Goal: Task Accomplishment & Management: Use online tool/utility

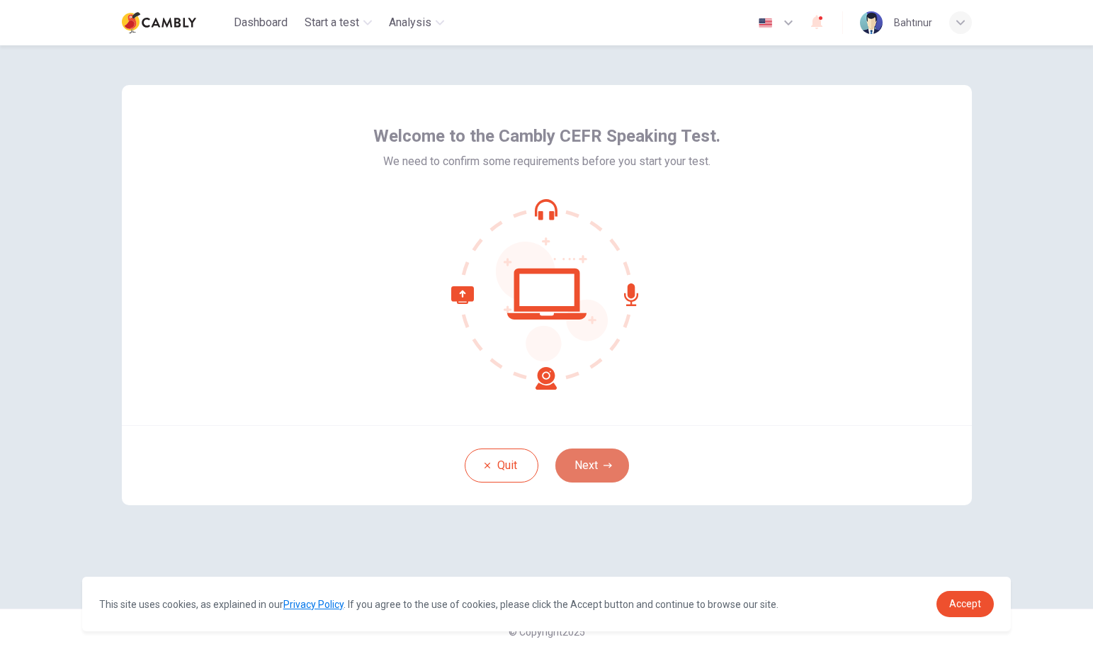
click at [588, 455] on button "Next" at bounding box center [592, 465] width 74 height 34
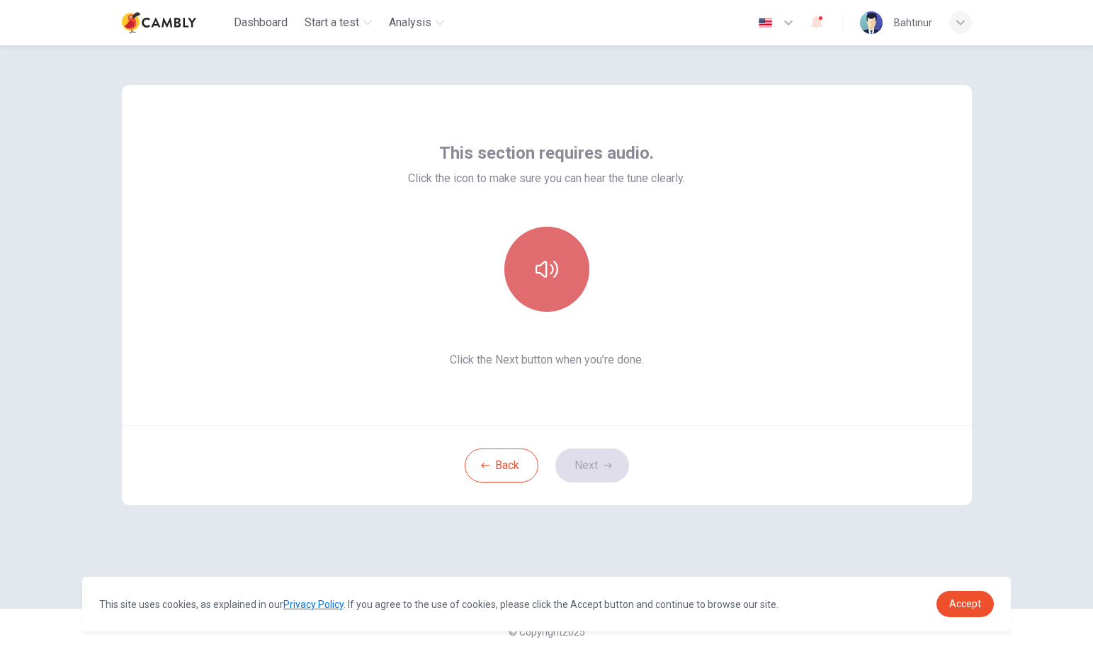
click at [545, 268] on icon "button" at bounding box center [546, 269] width 23 height 17
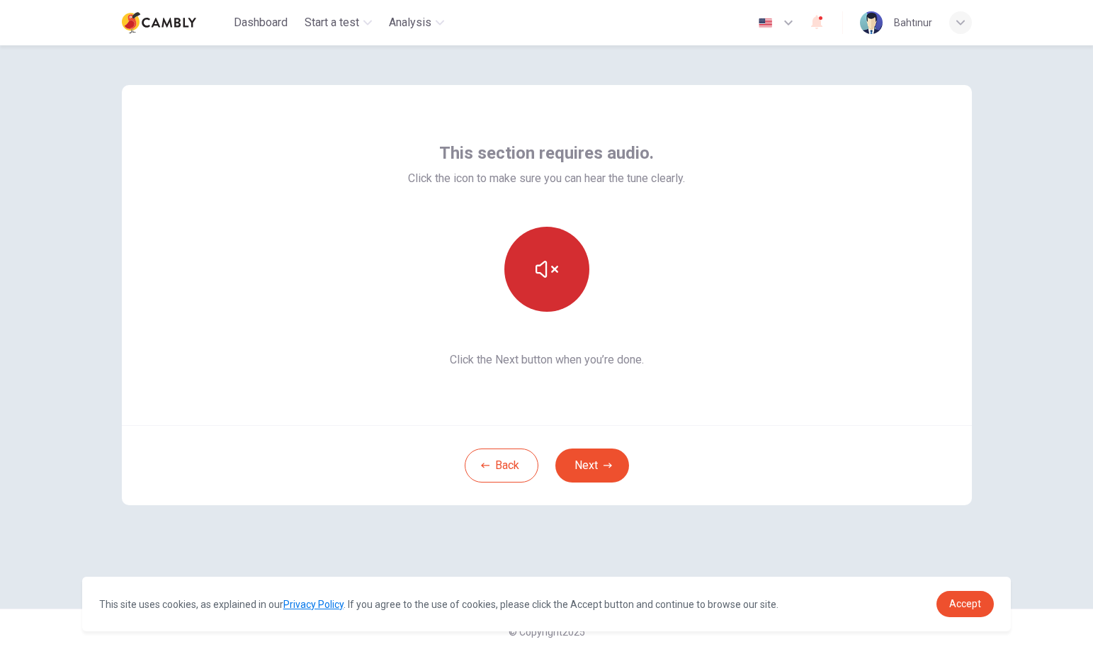
click at [967, 587] on div "This site uses cookies, as explained in our Privacy Policy . If you agree to th…" at bounding box center [546, 603] width 929 height 55
click at [983, 600] on link "Accept" at bounding box center [964, 604] width 57 height 26
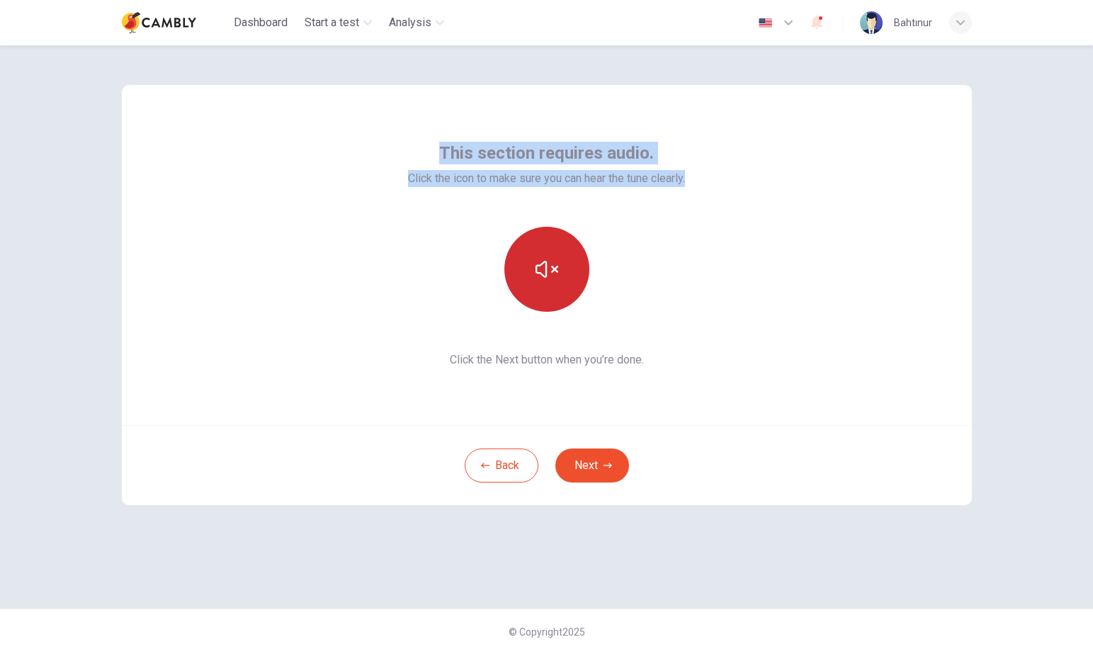
drag, startPoint x: 692, startPoint y: 179, endPoint x: 436, endPoint y: 141, distance: 258.5
click at [436, 141] on div "This section requires audio. Click the icon to make sure you can hear the tune …" at bounding box center [547, 255] width 850 height 340
copy div "This section requires audio. Click the icon to make sure you can hear the tune …"
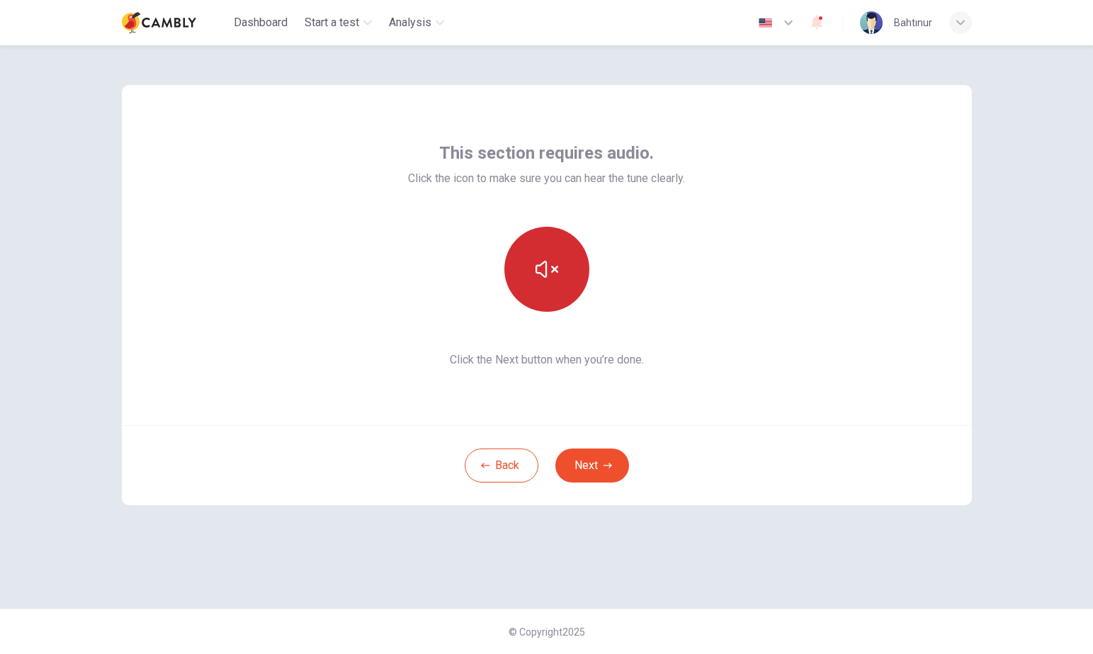
click at [609, 362] on span "Click the Next button when you’re done." at bounding box center [546, 359] width 277 height 17
click at [596, 462] on button "Next" at bounding box center [592, 465] width 74 height 34
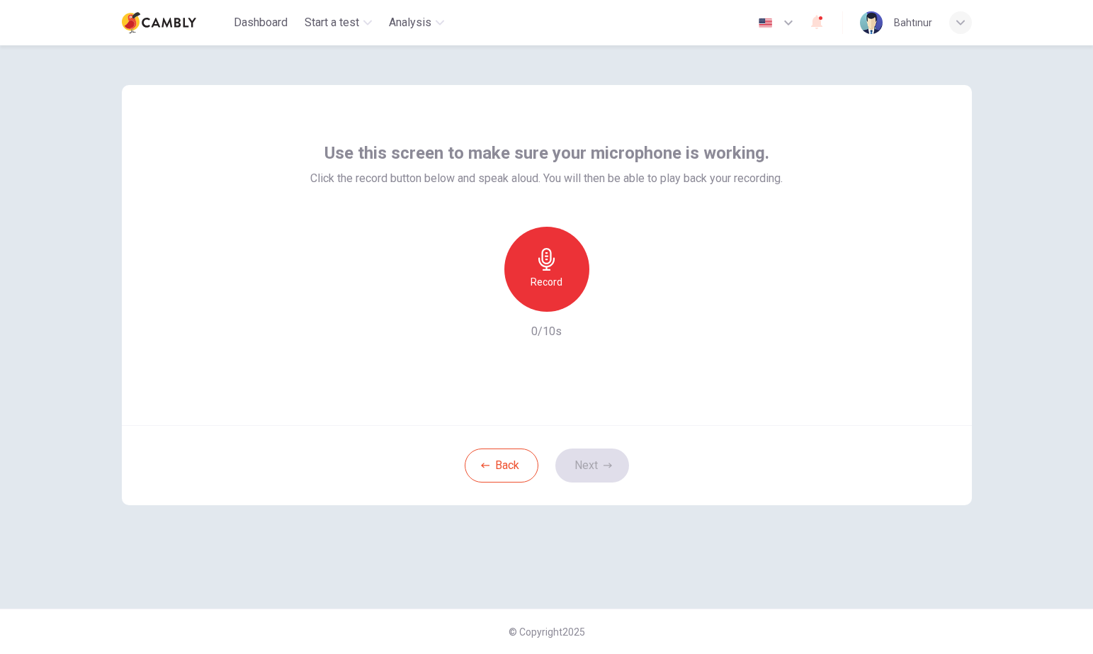
click at [724, 178] on span "Click the record button below and speak aloud. You will then be able to play ba…" at bounding box center [546, 178] width 472 height 17
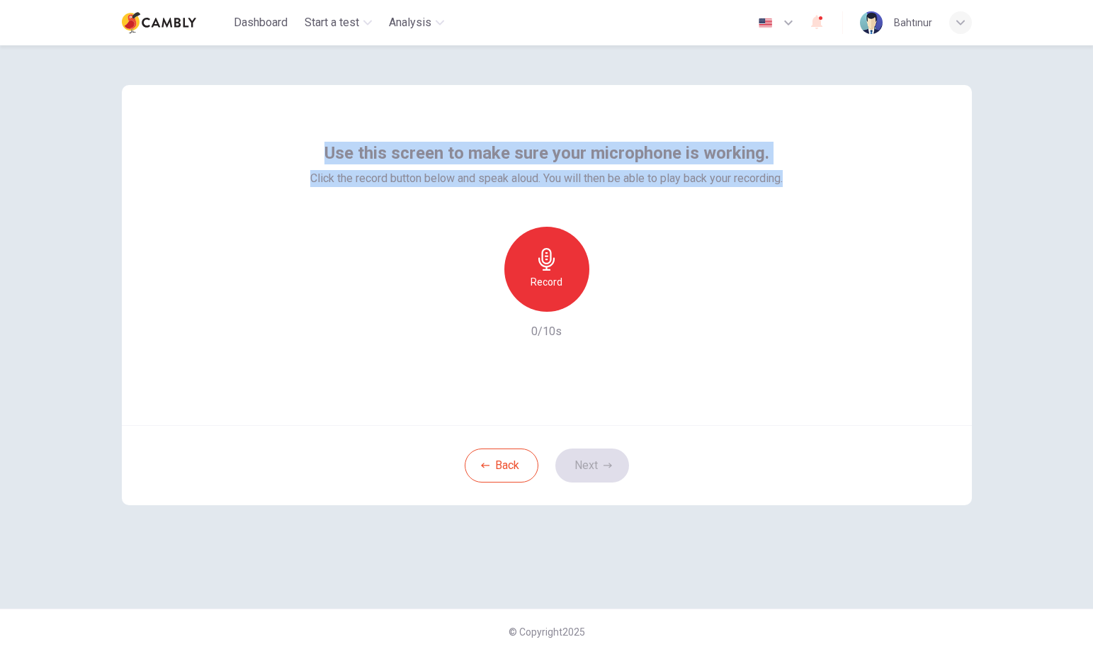
drag, startPoint x: 795, startPoint y: 179, endPoint x: 324, endPoint y: 148, distance: 472.0
click at [322, 148] on div "Use this screen to make sure your microphone is working. Click the record butto…" at bounding box center [547, 255] width 850 height 340
copy div "Use this screen to make sure your microphone is working. Click the record butto…"
click at [547, 266] on icon "button" at bounding box center [546, 259] width 16 height 23
click at [614, 304] on icon "button" at bounding box center [612, 300] width 14 height 14
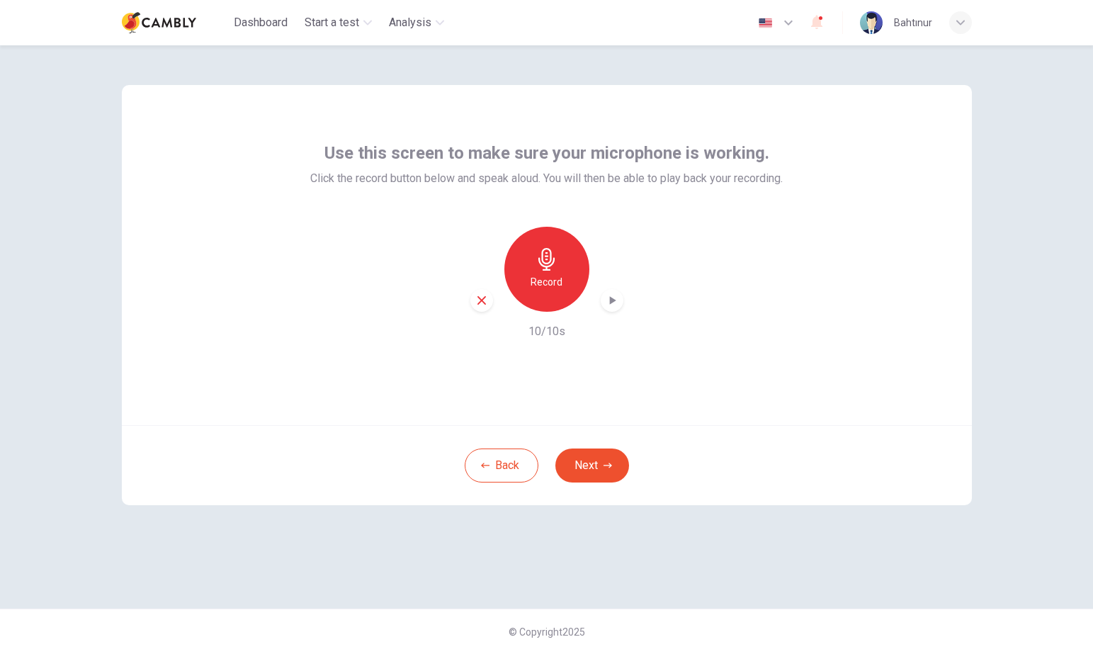
click at [622, 292] on div "Record" at bounding box center [546, 269] width 153 height 85
click at [619, 295] on div "button" at bounding box center [612, 300] width 23 height 23
click at [481, 304] on icon "button" at bounding box center [481, 300] width 13 height 13
click at [534, 275] on h6 "Record" at bounding box center [546, 281] width 32 height 17
click at [608, 305] on icon "button" at bounding box center [612, 300] width 14 height 14
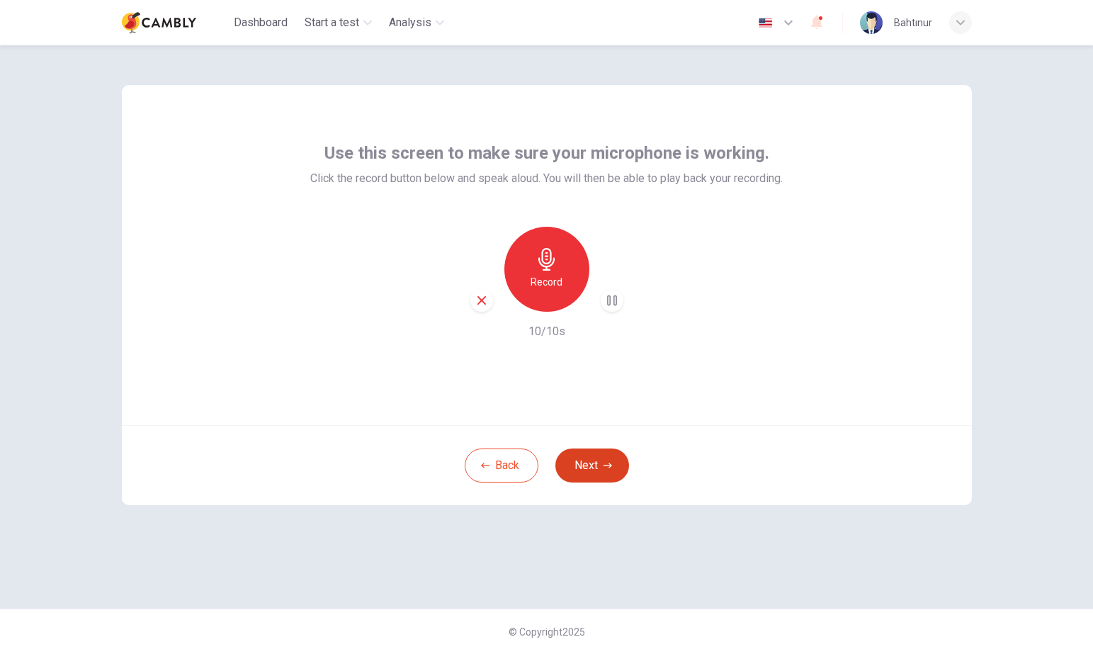
click at [582, 459] on button "Next" at bounding box center [592, 465] width 74 height 34
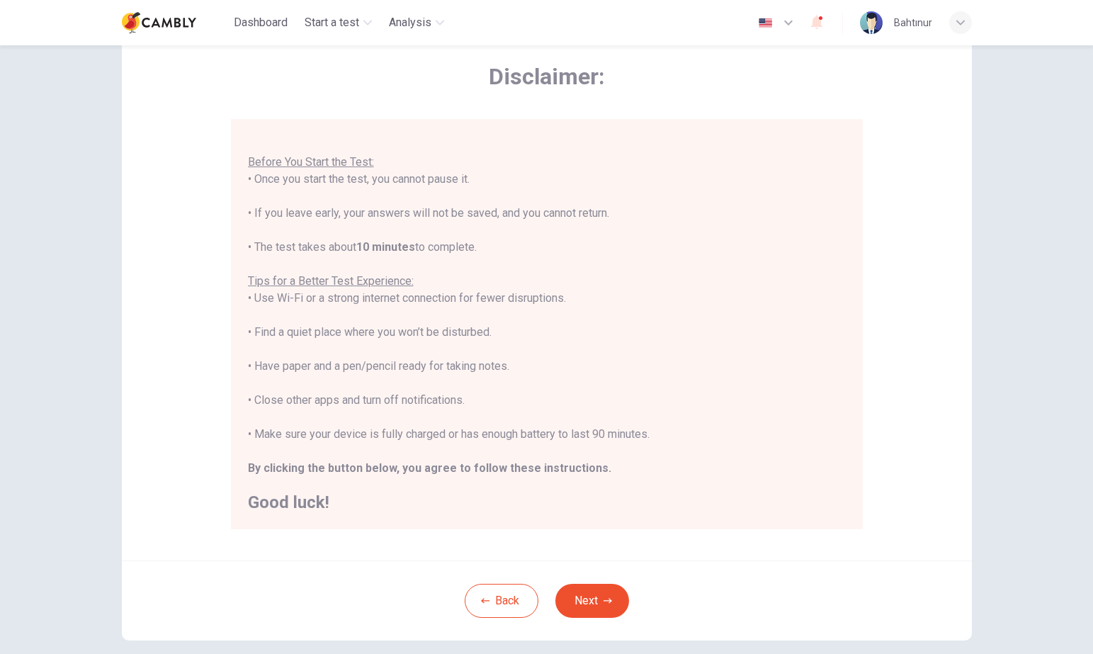
scroll to position [57, 0]
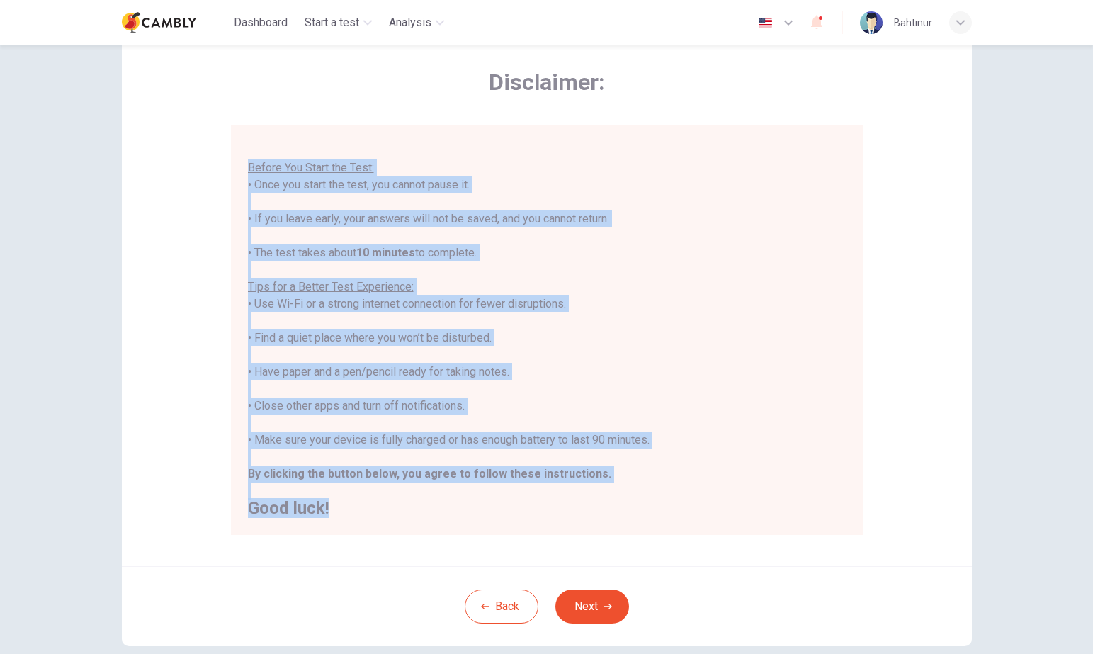
drag, startPoint x: 244, startPoint y: 161, endPoint x: 392, endPoint y: 533, distance: 399.8
click at [392, 533] on div "You are about to start a CEFR Speaking Test . Before You Start the Test: • Once…" at bounding box center [547, 330] width 632 height 410
copy div "Before You Start the Test: • Once you start the test, you cannot pause it. • If…"
click at [610, 593] on button "Next" at bounding box center [592, 606] width 74 height 34
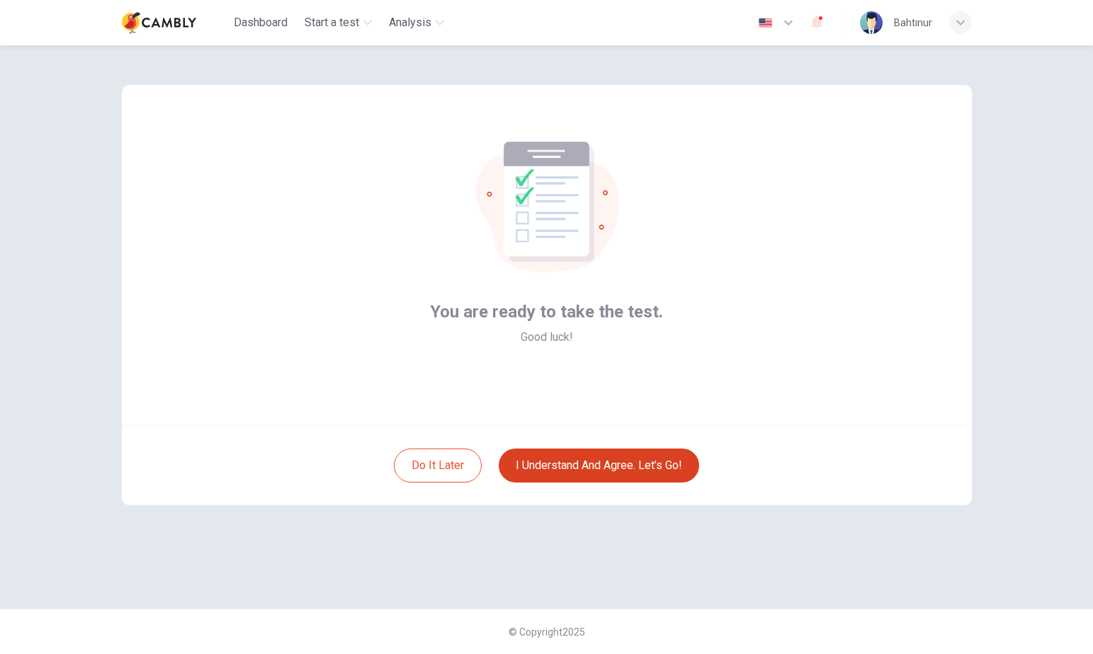
click at [583, 468] on button "I understand and agree. Let’s go!" at bounding box center [599, 465] width 200 height 34
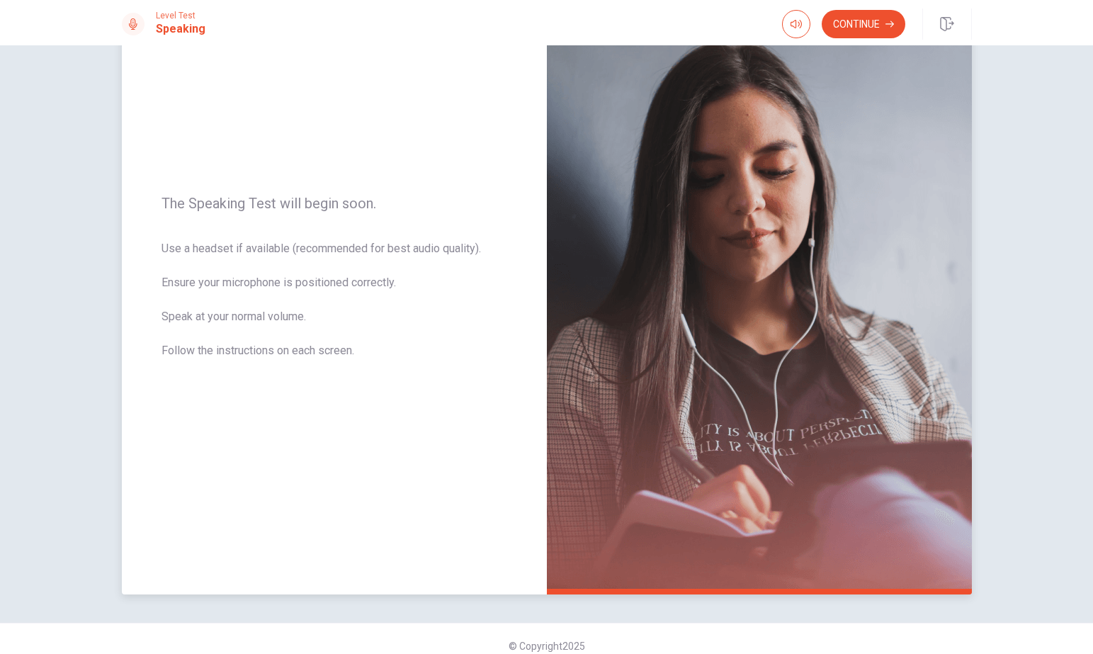
scroll to position [100, 0]
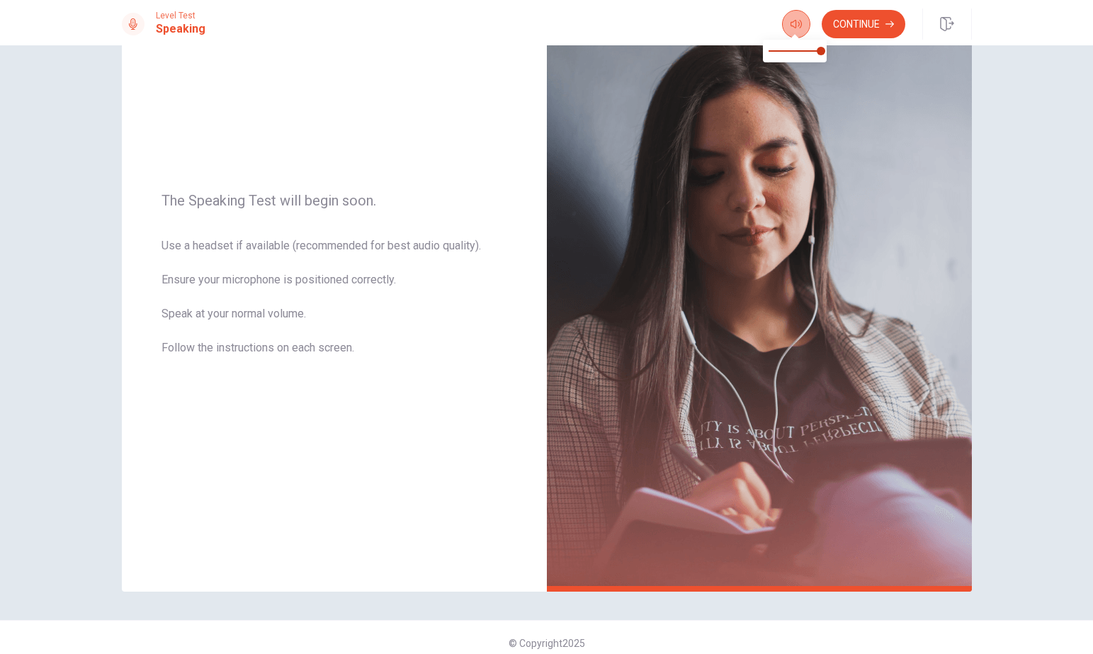
click at [797, 20] on icon "button" at bounding box center [795, 23] width 11 height 11
click at [797, 21] on icon "button" at bounding box center [795, 23] width 11 height 11
type input "*"
drag, startPoint x: 817, startPoint y: 50, endPoint x: 878, endPoint y: 49, distance: 61.6
click at [877, 49] on body "This site uses cookies, as explained in our Privacy Policy . If you agree to th…" at bounding box center [546, 327] width 1093 height 654
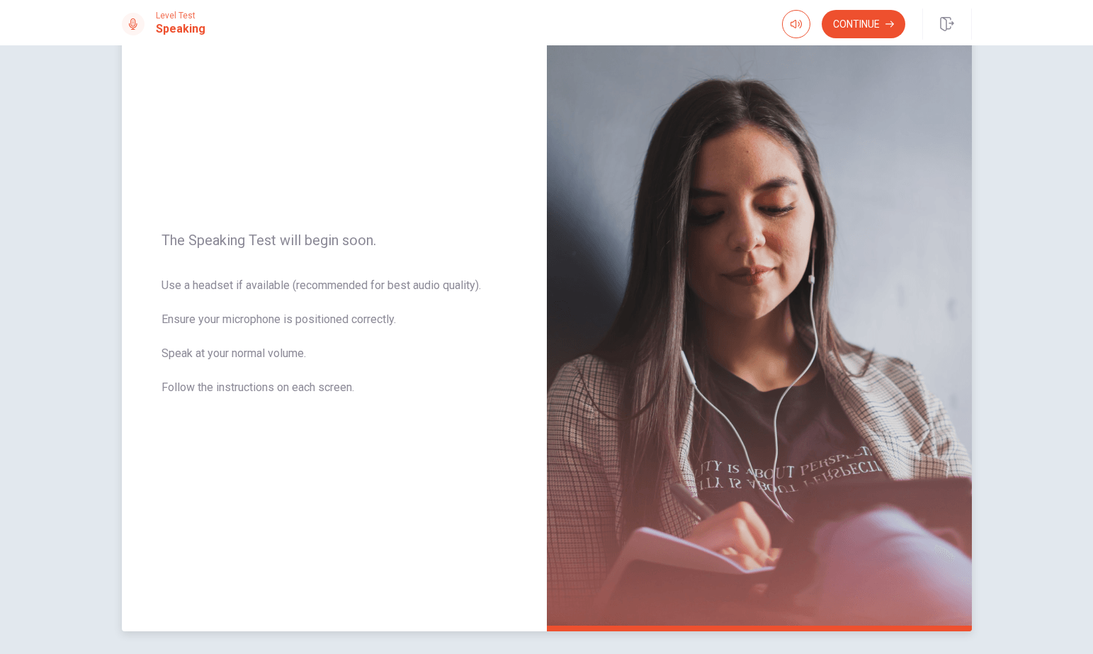
scroll to position [59, 0]
drag, startPoint x: 372, startPoint y: 391, endPoint x: 174, endPoint y: 198, distance: 276.4
click at [174, 197] on div "The Speaking Test will begin soon. Use a headset if available (recommended for …" at bounding box center [334, 323] width 425 height 618
drag, startPoint x: 159, startPoint y: 240, endPoint x: 405, endPoint y: 258, distance: 246.4
click at [407, 258] on div "The Speaking Test will begin soon. Use a headset if available (recommended for …" at bounding box center [334, 323] width 425 height 618
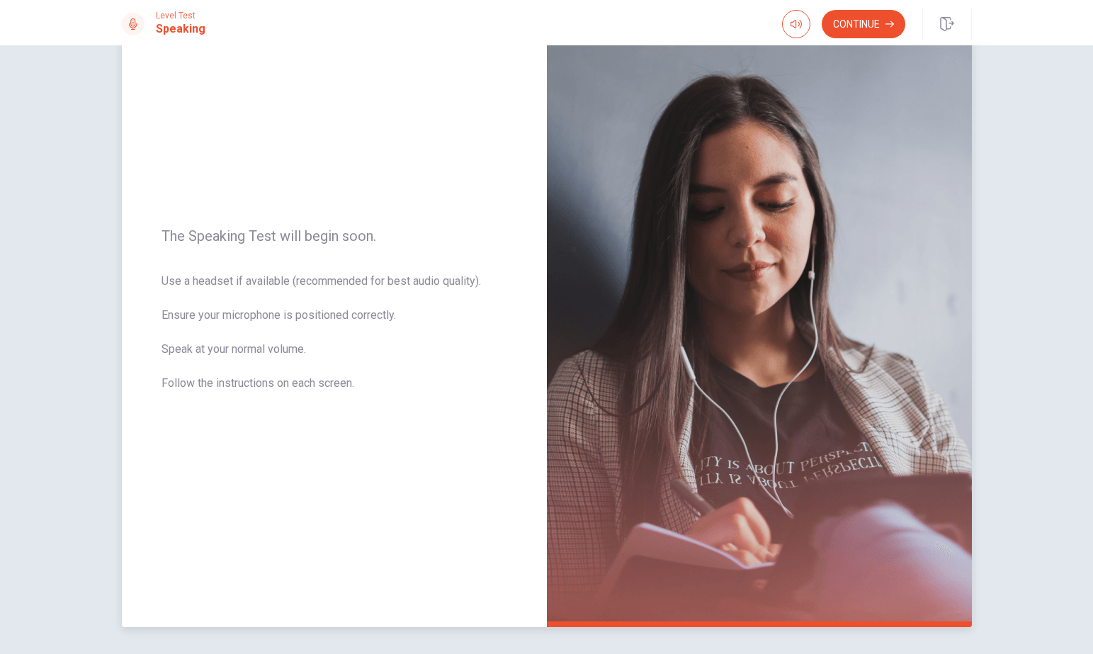
scroll to position [68, 0]
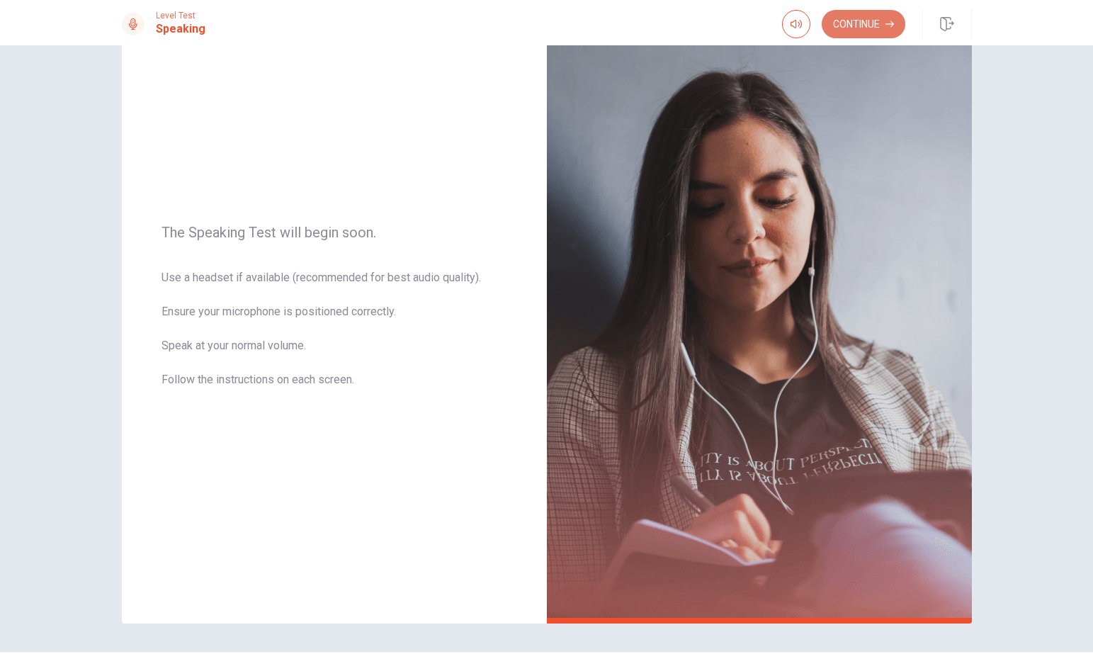
click at [867, 17] on button "Continue" at bounding box center [864, 24] width 84 height 28
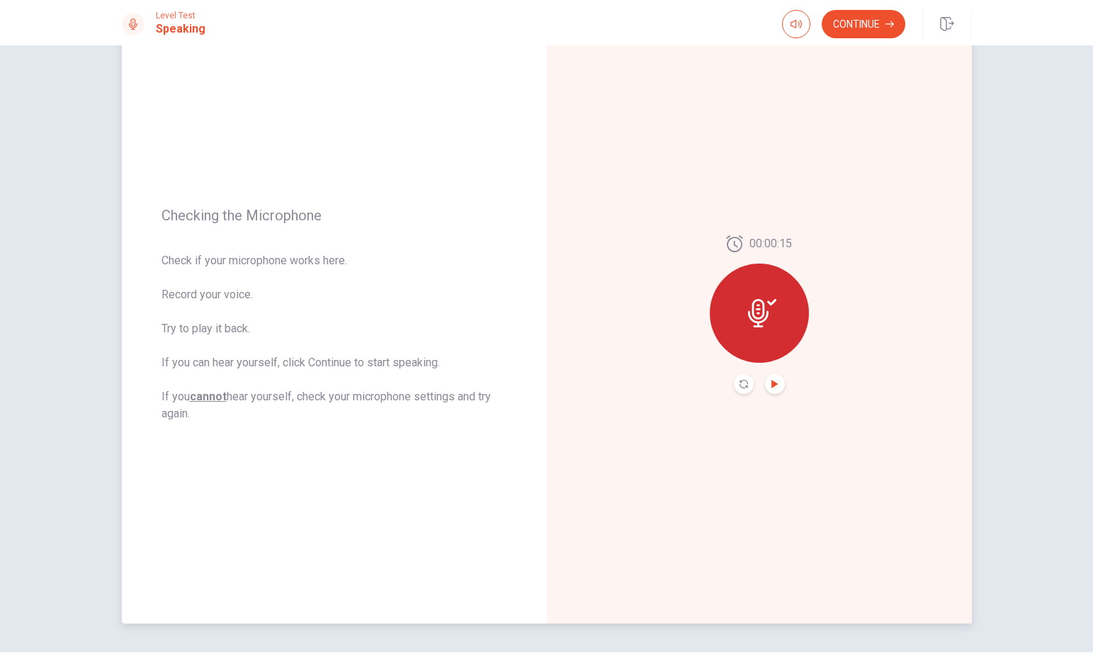
click at [772, 380] on icon "Play Audio" at bounding box center [774, 384] width 6 height 8
click at [856, 18] on button "Continue" at bounding box center [864, 24] width 84 height 28
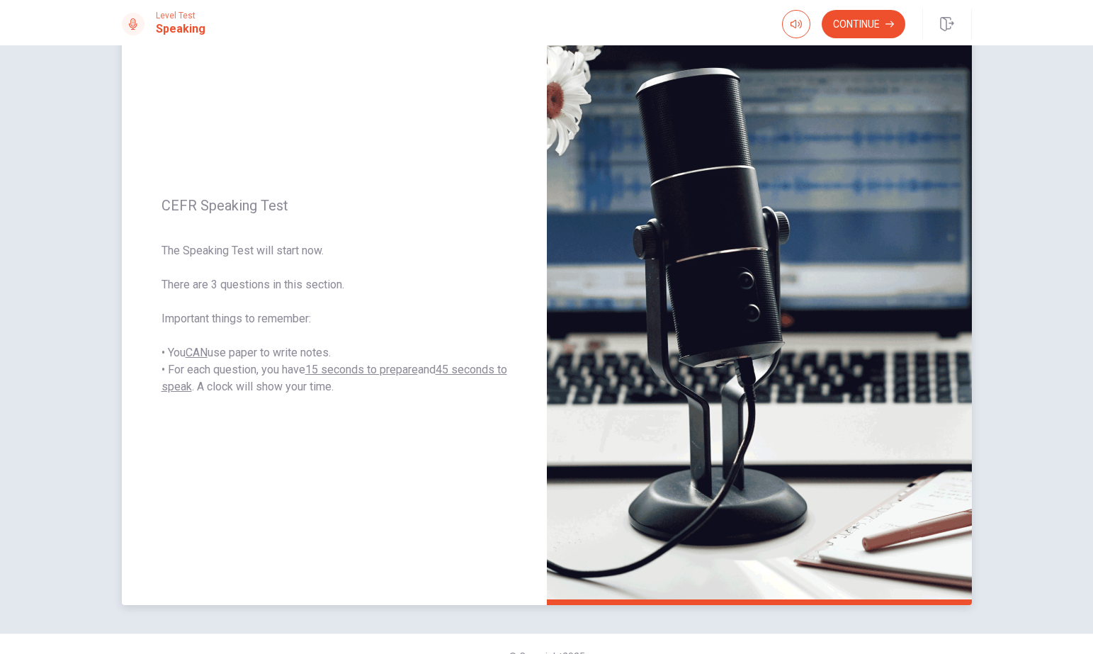
scroll to position [111, 0]
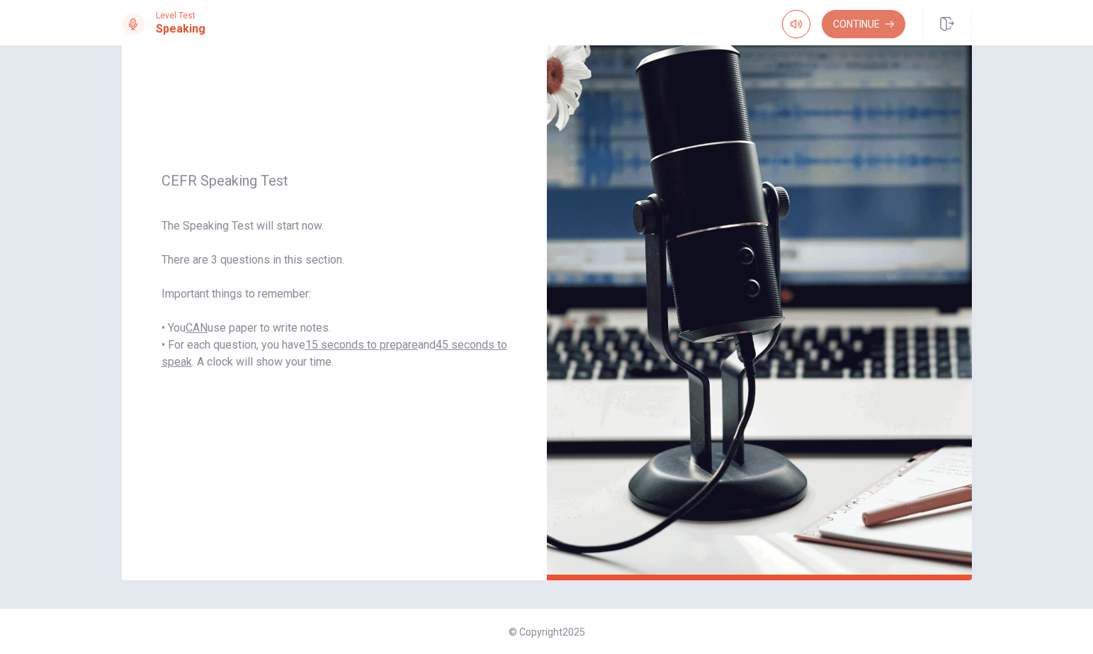
click at [850, 23] on button "Continue" at bounding box center [864, 24] width 84 height 28
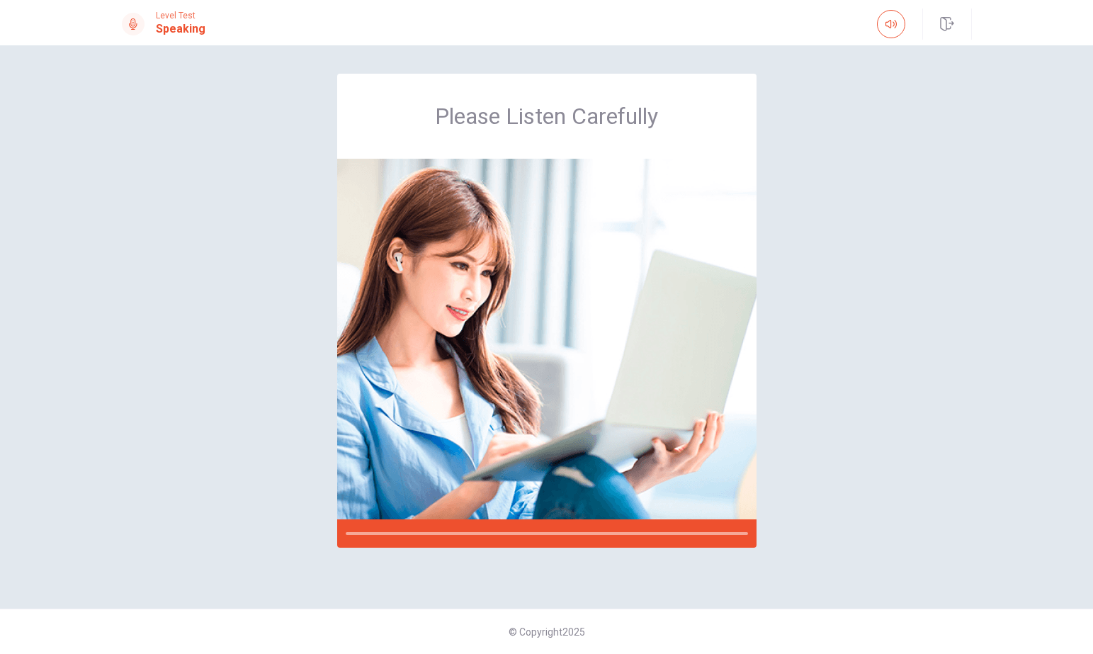
scroll to position [0, 0]
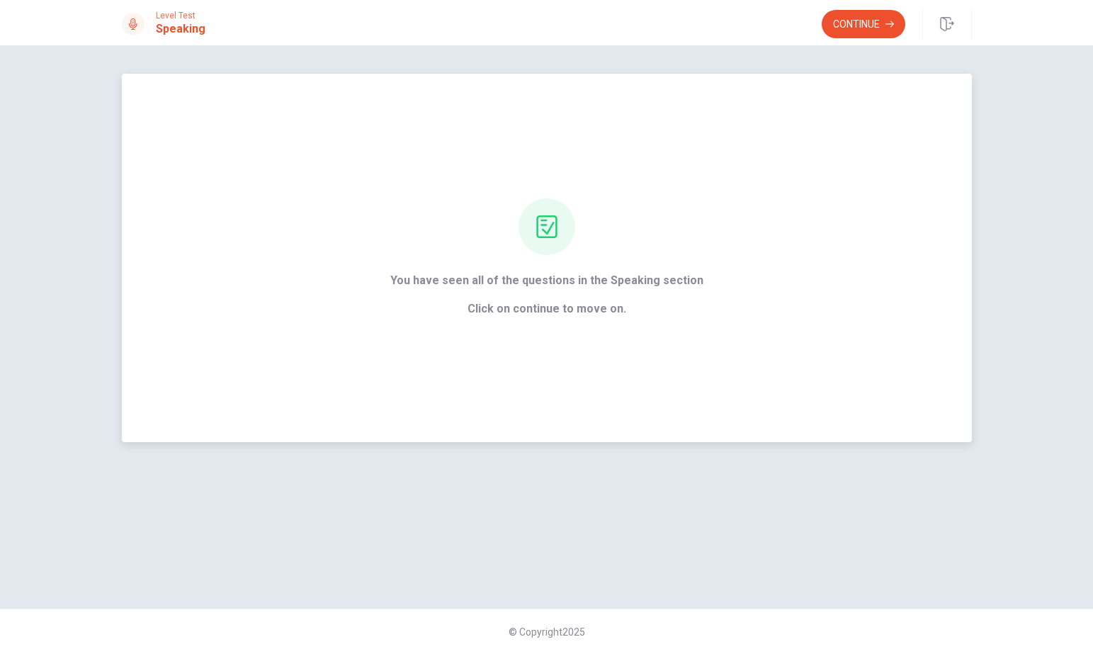
click at [586, 312] on span "Click on continue to move on." at bounding box center [546, 308] width 313 height 17
